Goal: Navigation & Orientation: Find specific page/section

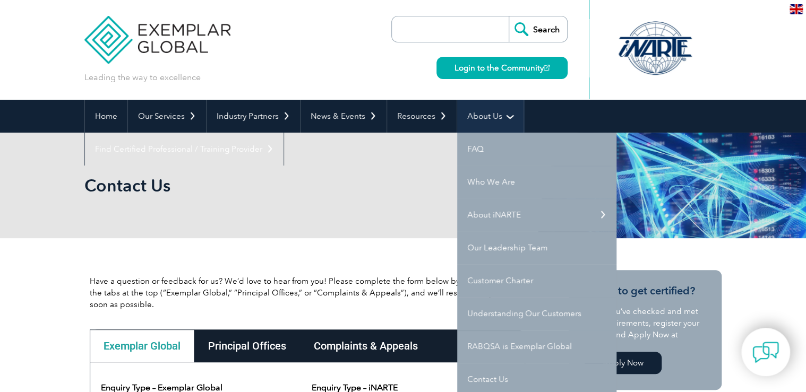
click at [482, 123] on link "About Us" at bounding box center [490, 116] width 66 height 33
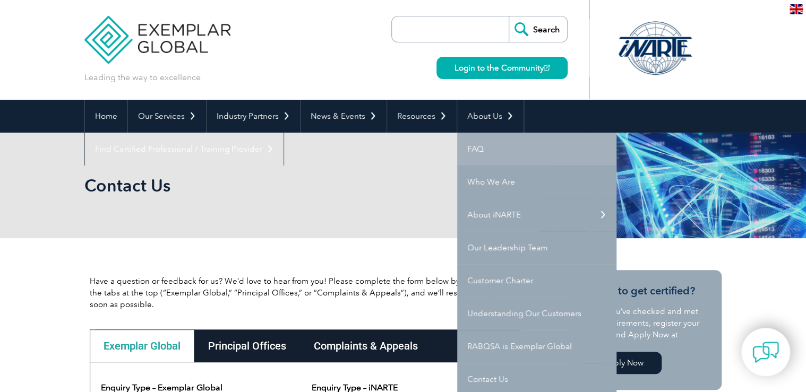
click at [478, 147] on link "FAQ" at bounding box center [536, 149] width 159 height 33
